Goal: Information Seeking & Learning: Learn about a topic

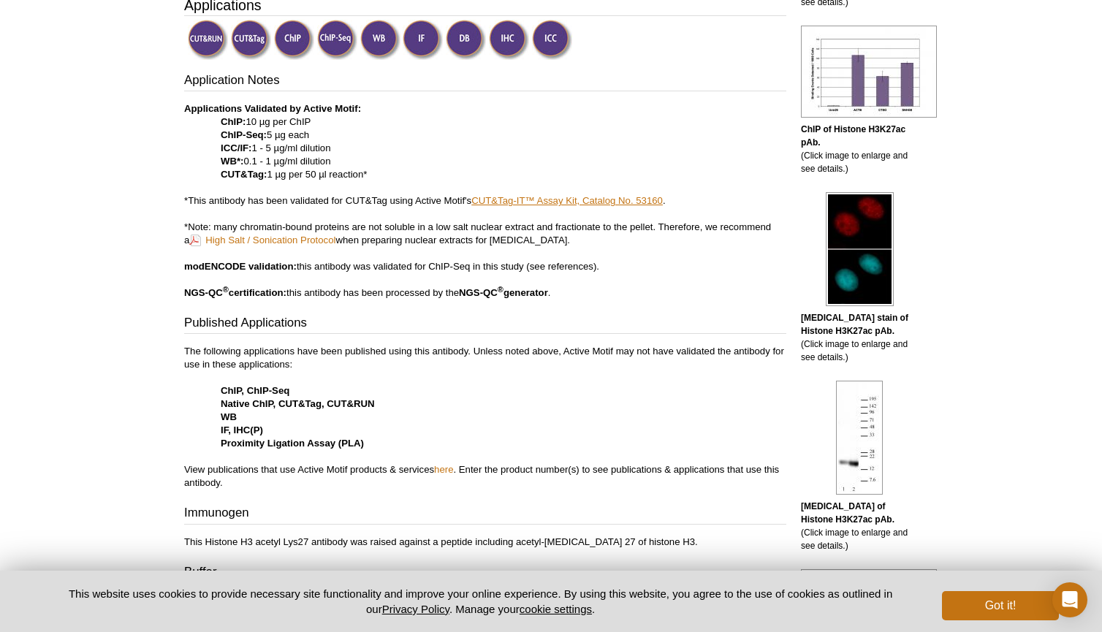
scroll to position [489, 0]
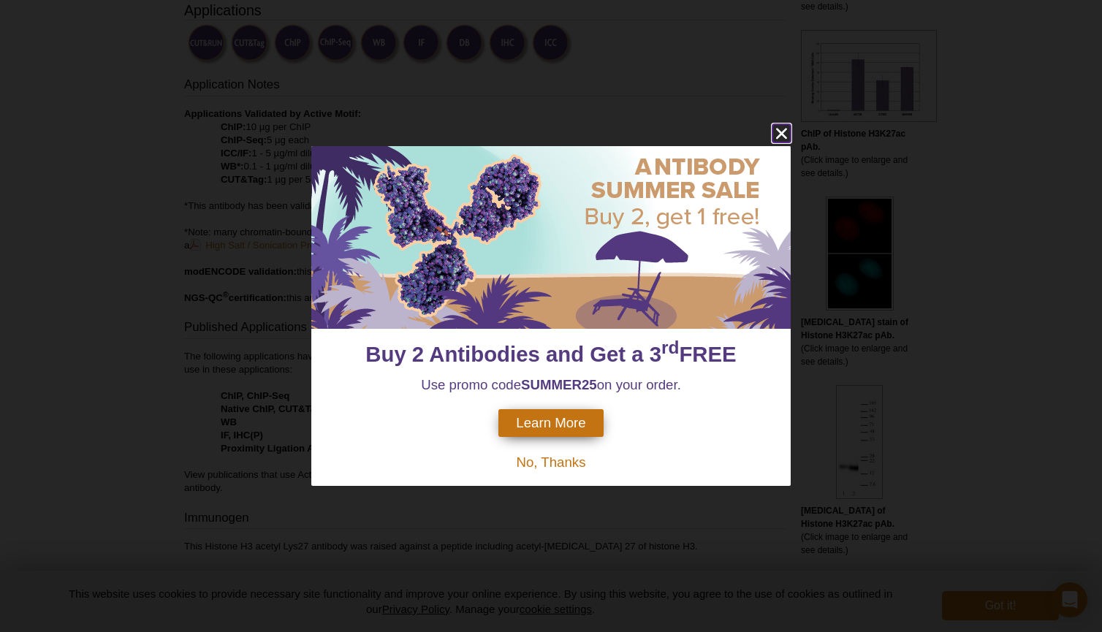
click at [783, 129] on icon "close" at bounding box center [781, 133] width 18 height 18
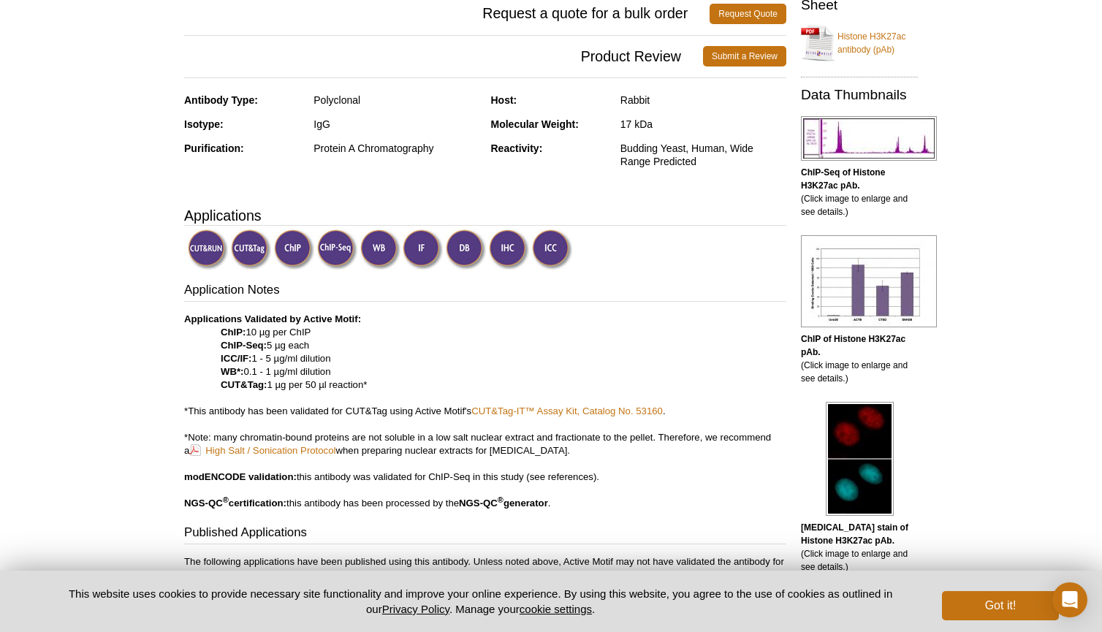
scroll to position [247, 0]
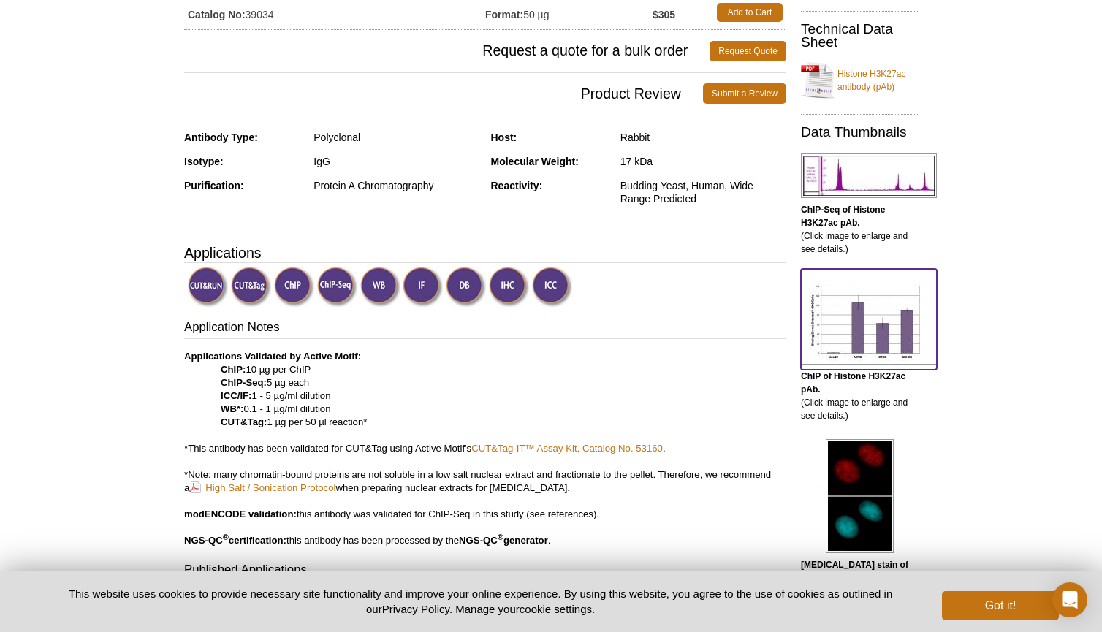
click at [870, 346] on img at bounding box center [869, 318] width 136 height 92
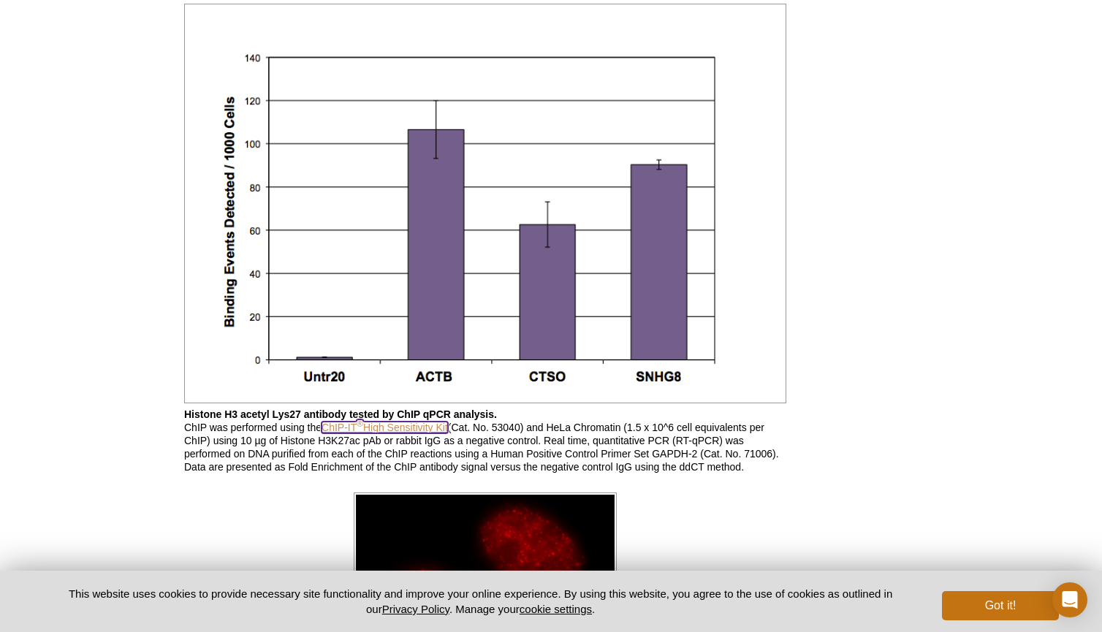
click at [405, 430] on link "ChIP-IT ® High Sensitivity Kit" at bounding box center [384, 428] width 126 height 12
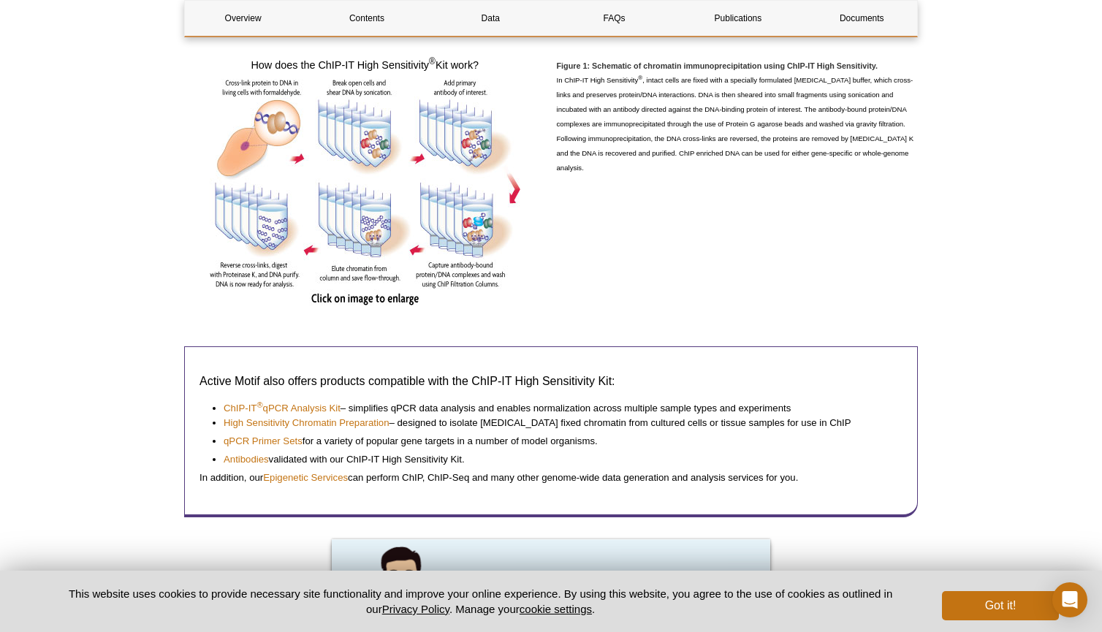
scroll to position [1073, 0]
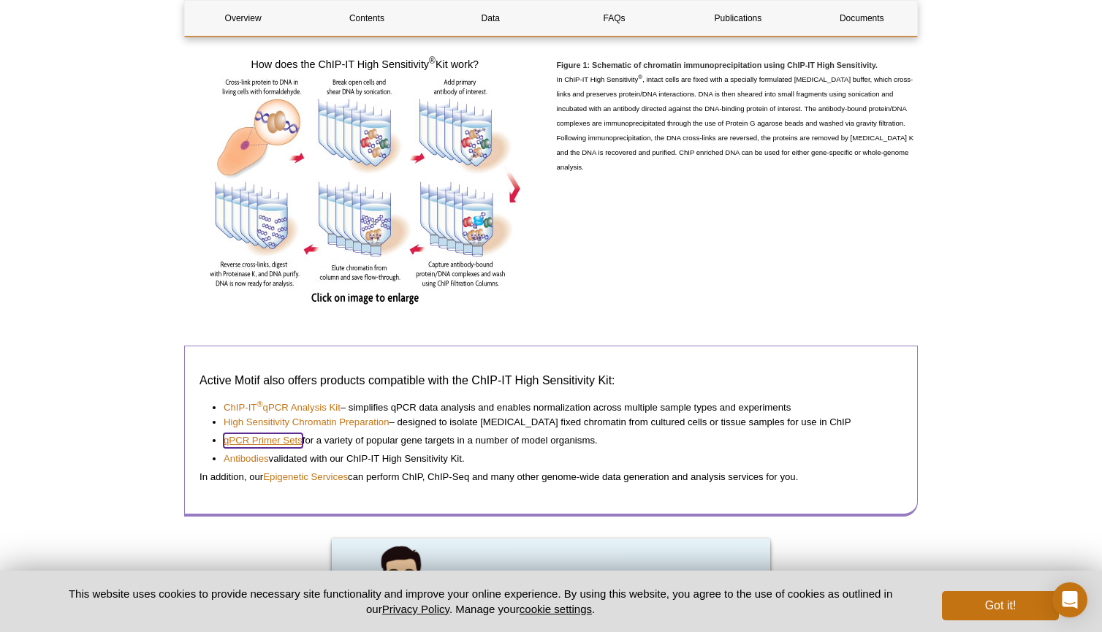
click at [263, 441] on link "qPCR Primer Sets" at bounding box center [263, 440] width 79 height 15
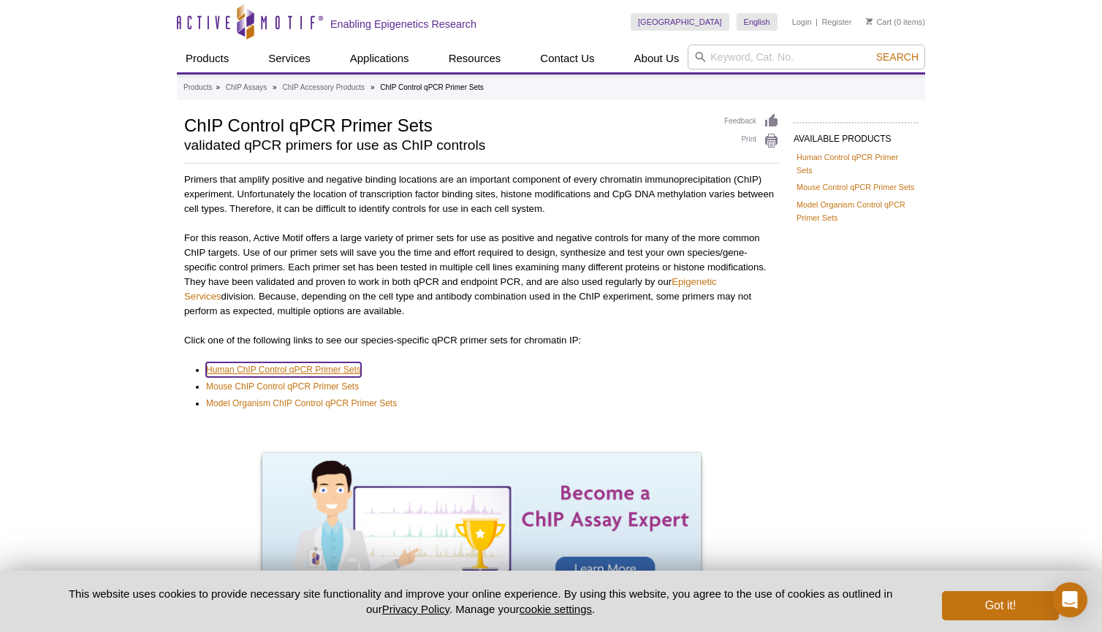
click at [272, 367] on link "Human ChIP Control qPCR Primer Sets" at bounding box center [283, 369] width 155 height 15
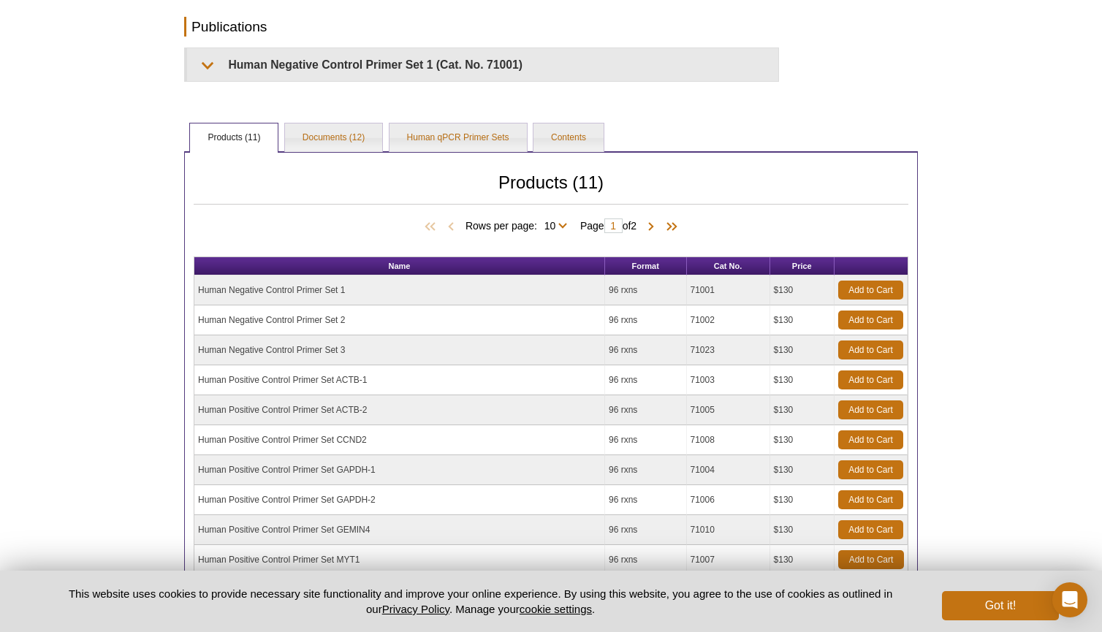
scroll to position [232, 0]
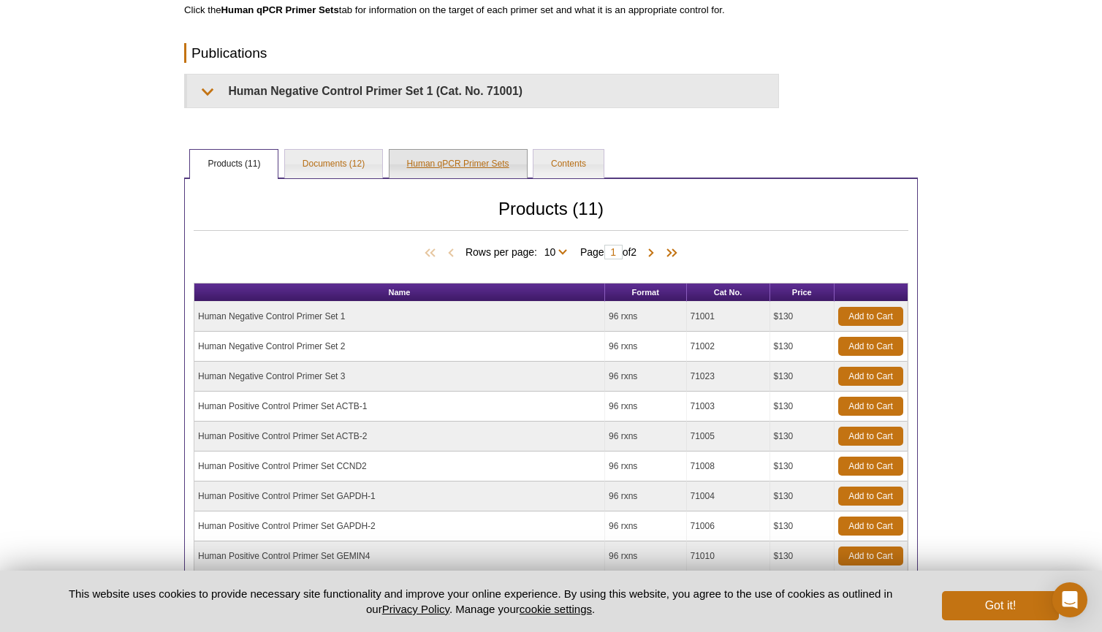
click at [469, 162] on link "Human qPCR Primer Sets" at bounding box center [457, 164] width 137 height 29
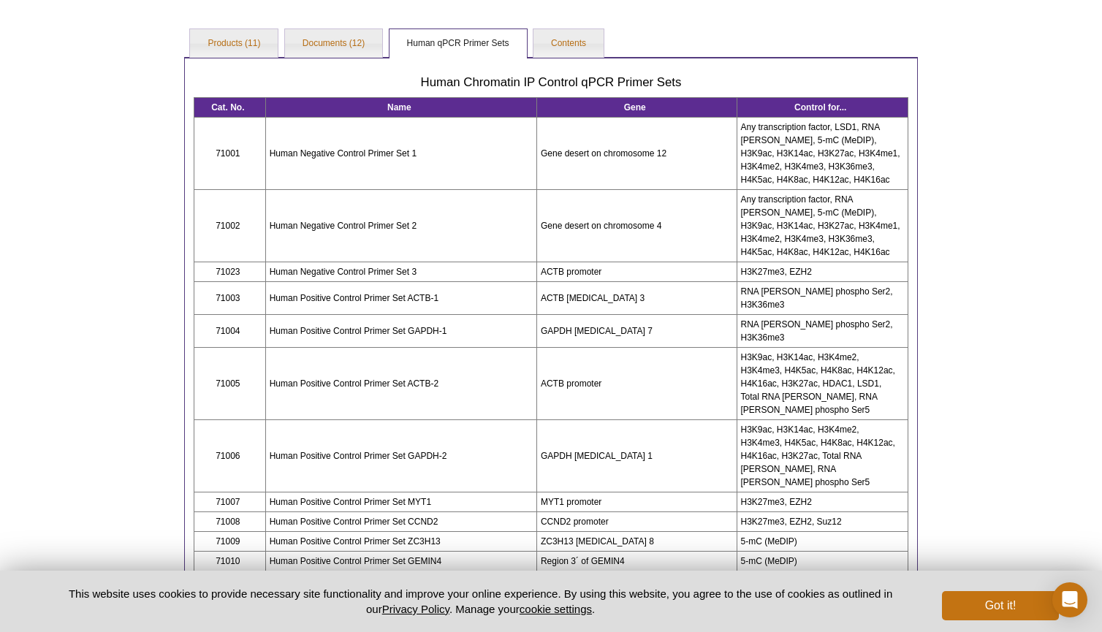
scroll to position [378, 0]
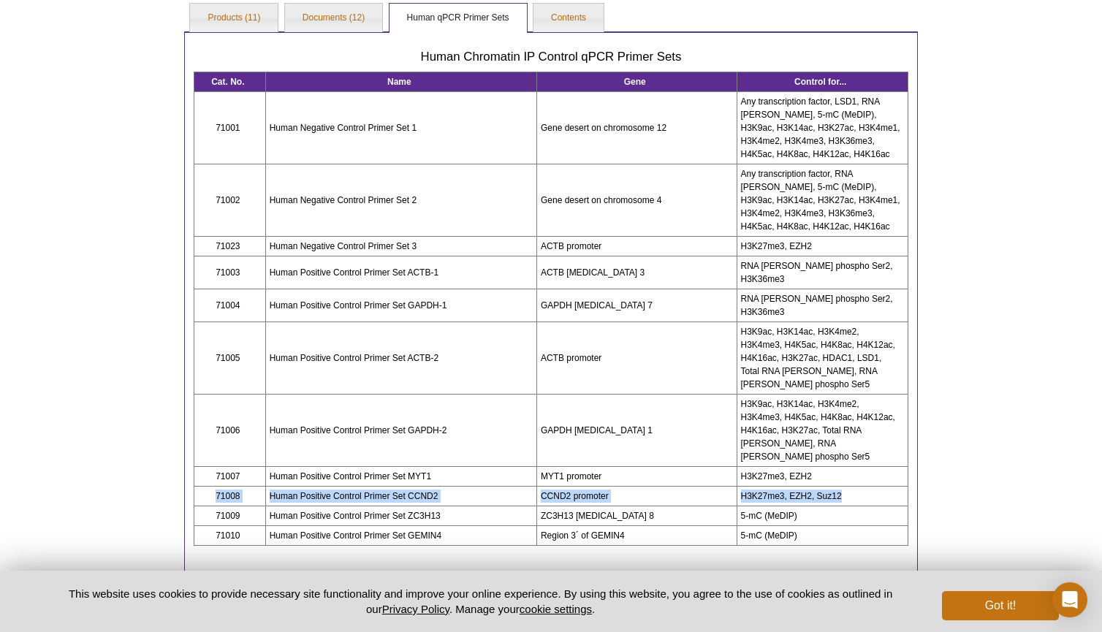
drag, startPoint x: 842, startPoint y: 457, endPoint x: 205, endPoint y: 459, distance: 637.8
click at [205, 486] on tr "71008 Human Positive Control Primer Set CCND2 CCND2 promoter H3K27me3, EZH2, Su…" at bounding box center [551, 496] width 714 height 20
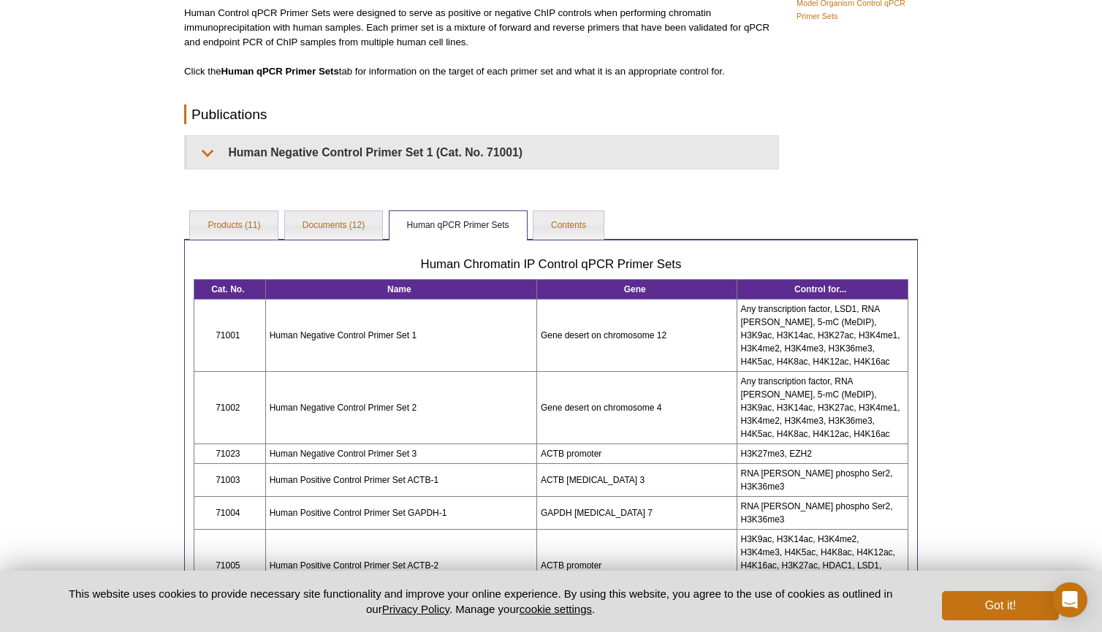
scroll to position [170, 0]
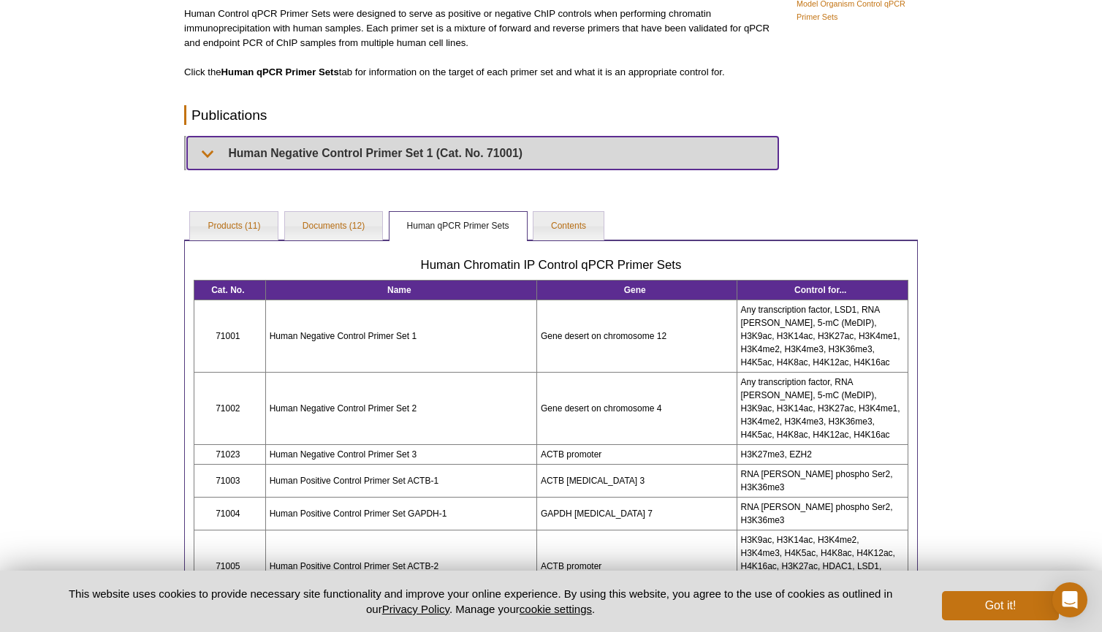
click at [198, 150] on summary "Human Negative Control Primer Set 1 (Cat. No. 71001)" at bounding box center [482, 153] width 591 height 33
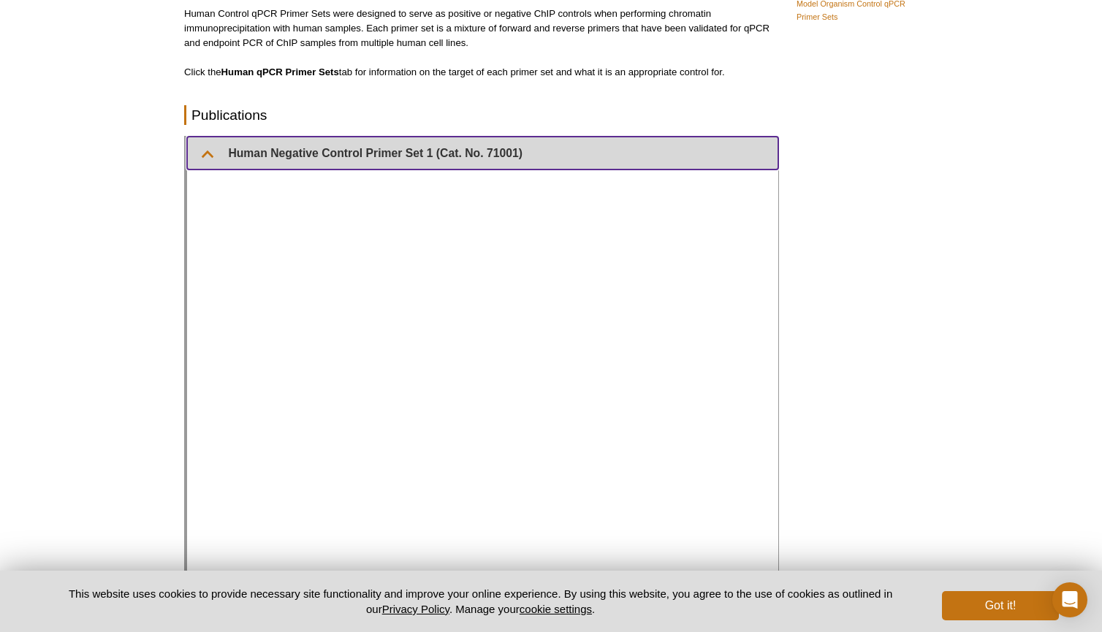
click at [198, 156] on summary "Human Negative Control Primer Set 1 (Cat. No. 71001)" at bounding box center [482, 153] width 591 height 33
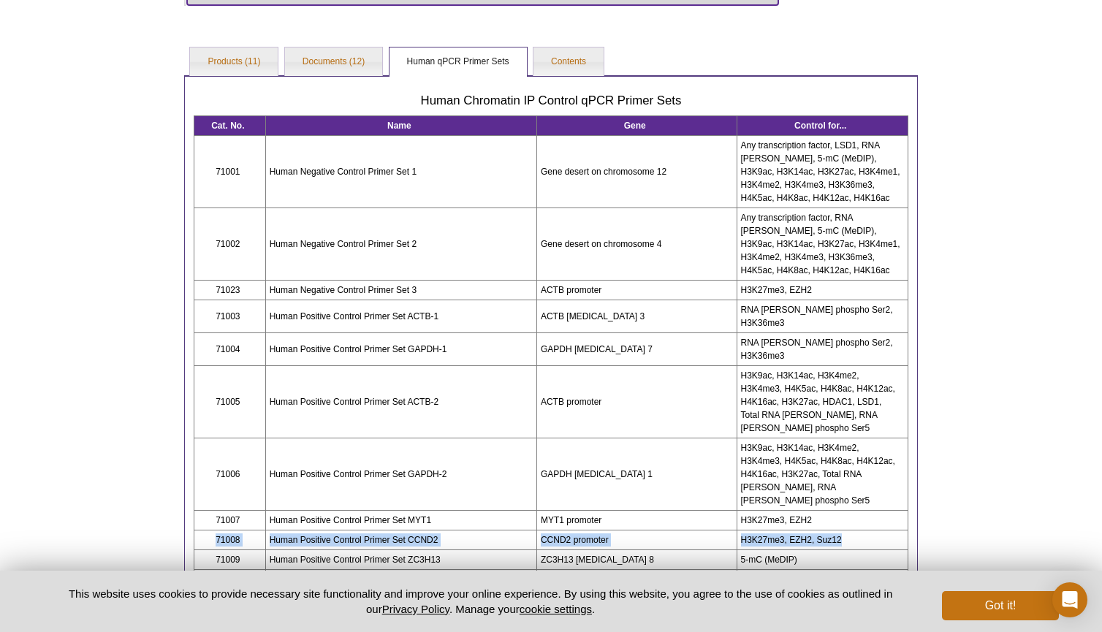
scroll to position [97, 0]
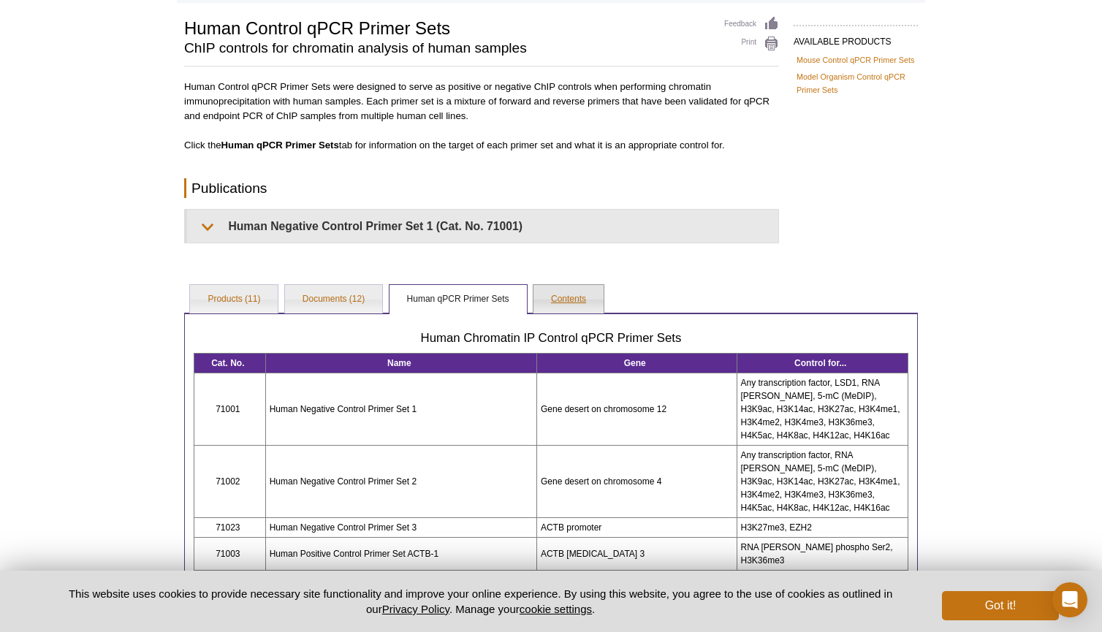
click at [578, 291] on link "Contents" at bounding box center [568, 299] width 70 height 29
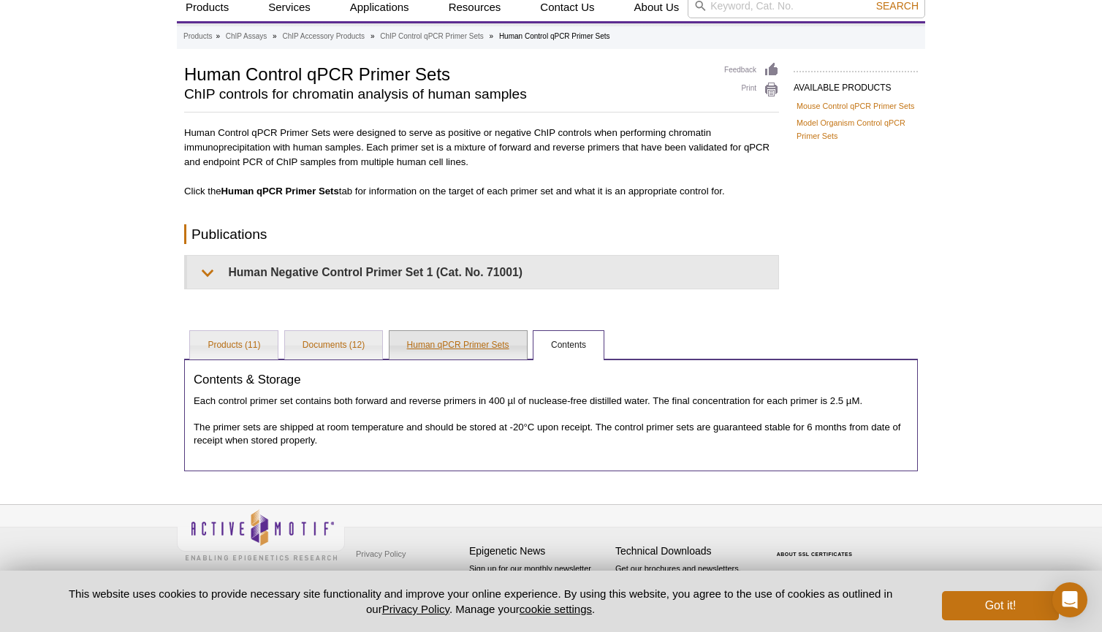
click at [447, 352] on link "Human qPCR Primer Sets" at bounding box center [457, 345] width 137 height 29
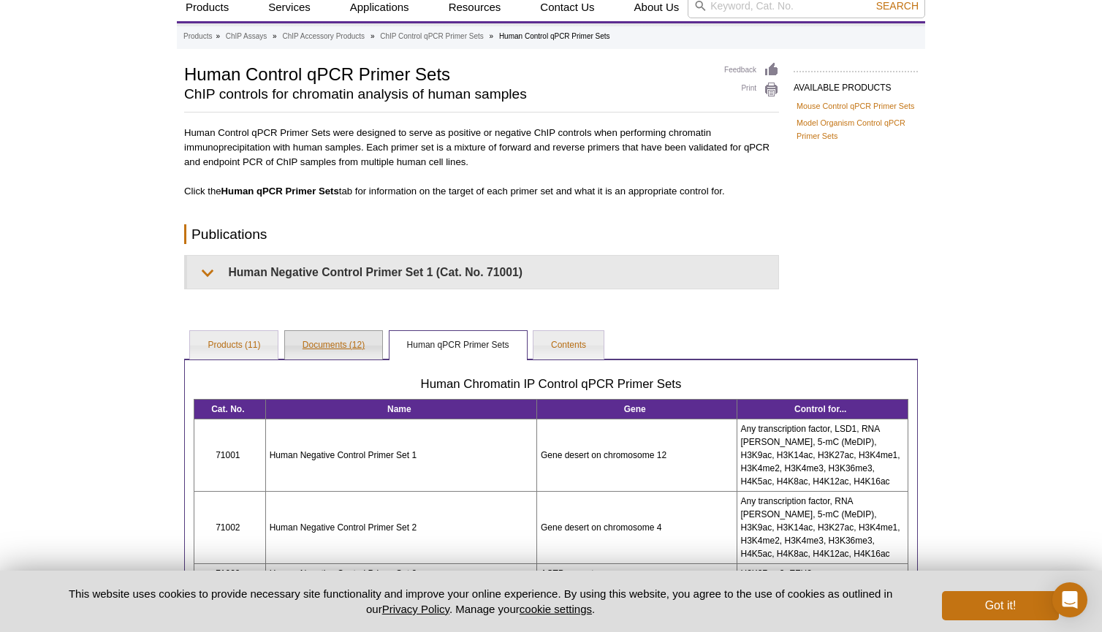
click at [322, 339] on link "Documents (12)" at bounding box center [333, 345] width 97 height 29
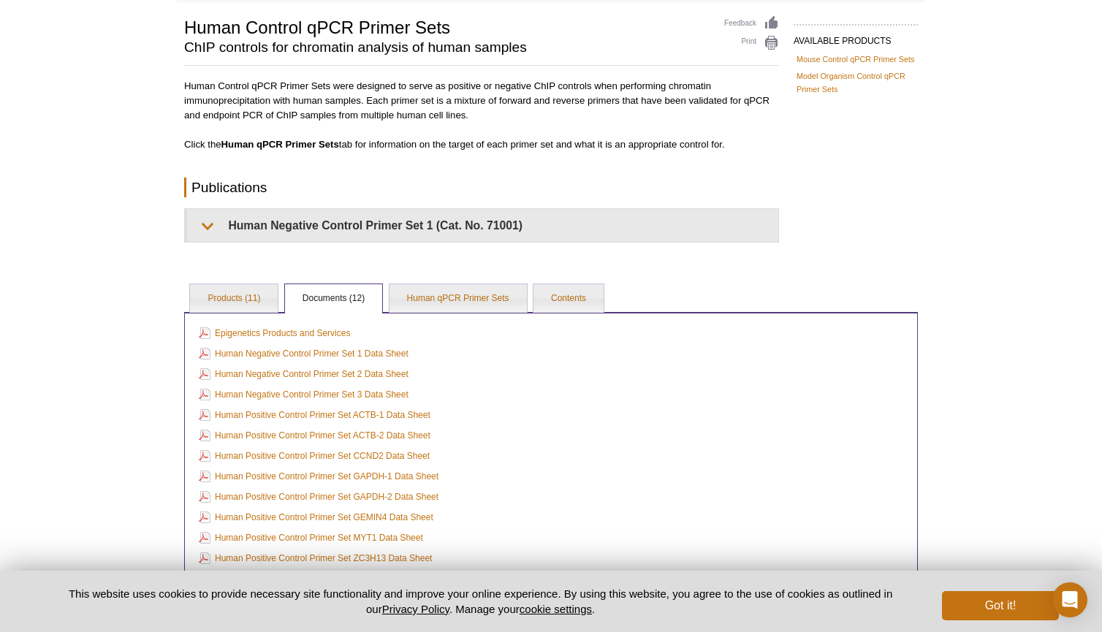
scroll to position [197, 0]
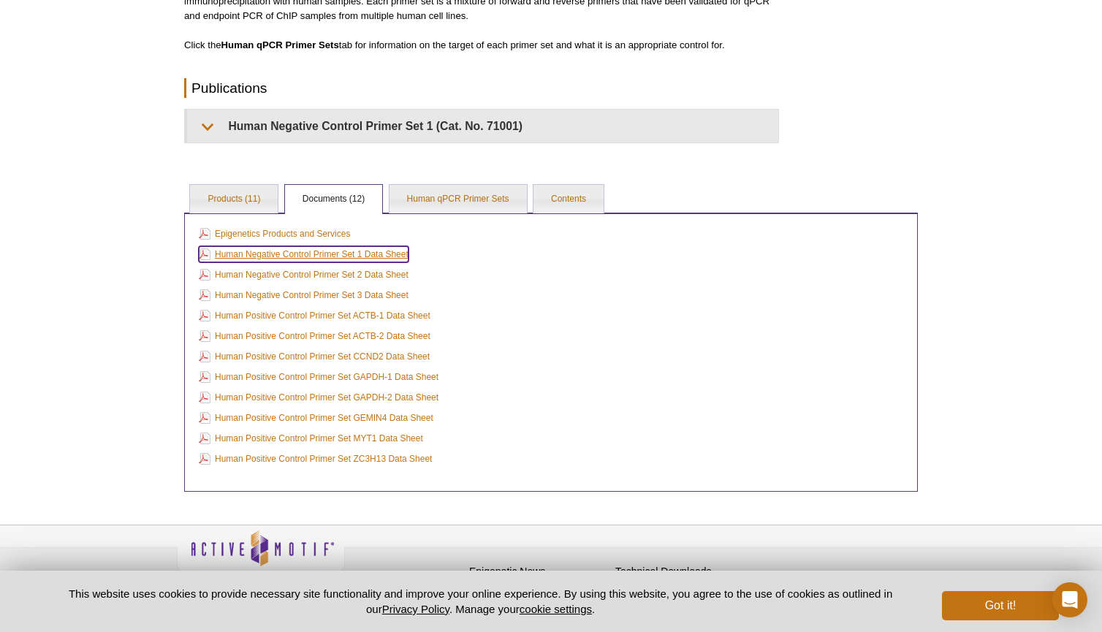
click at [340, 254] on link "Human Negative Control Primer Set 1 Data Sheet" at bounding box center [304, 254] width 210 height 16
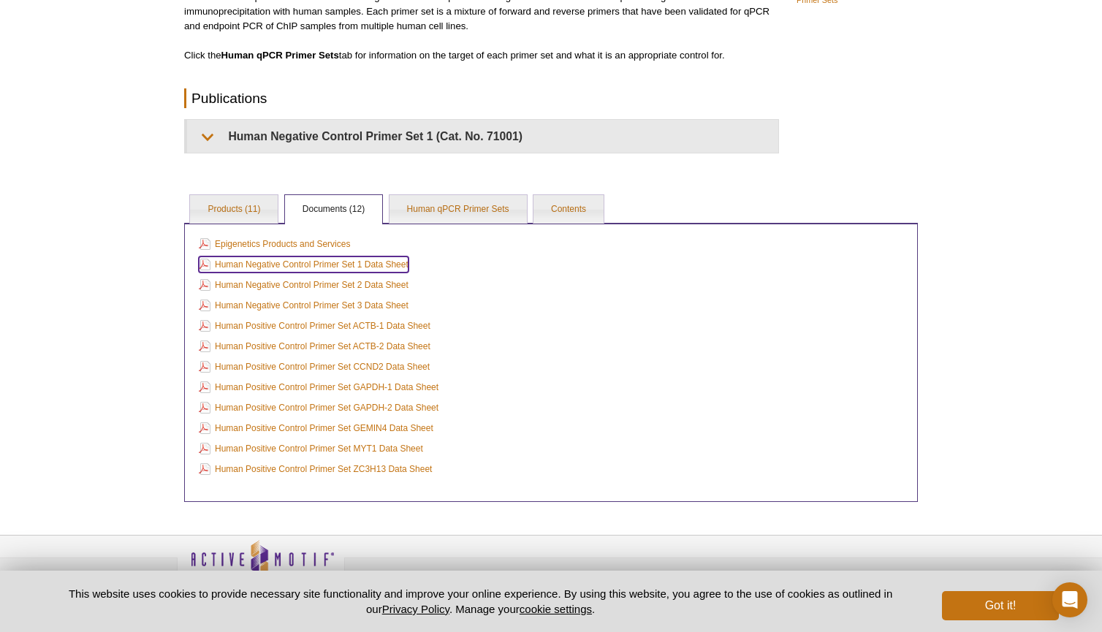
scroll to position [218, 0]
